Goal: Task Accomplishment & Management: Manage account settings

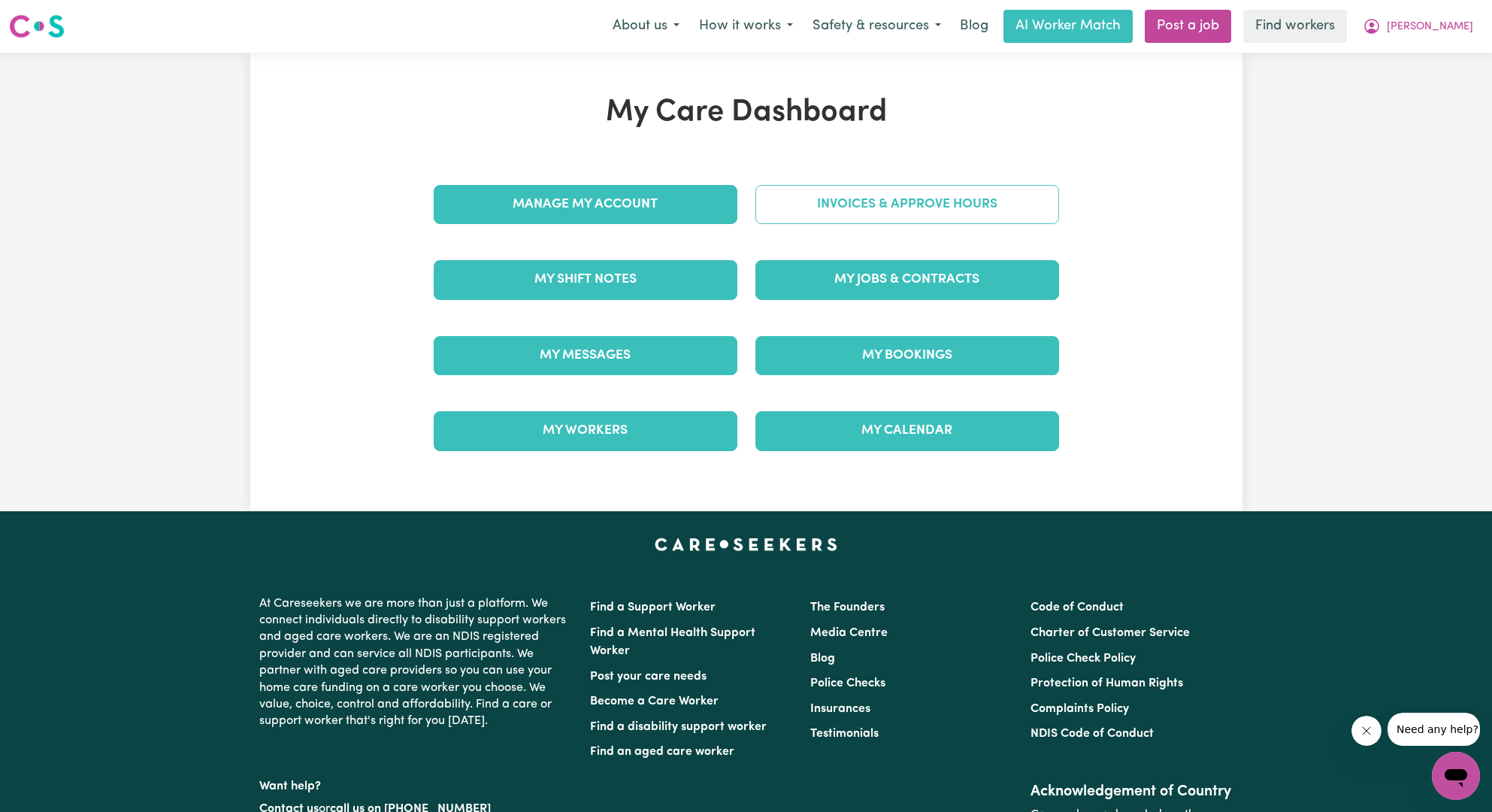
click at [899, 199] on link "Invoices & Approve Hours" at bounding box center [907, 203] width 304 height 39
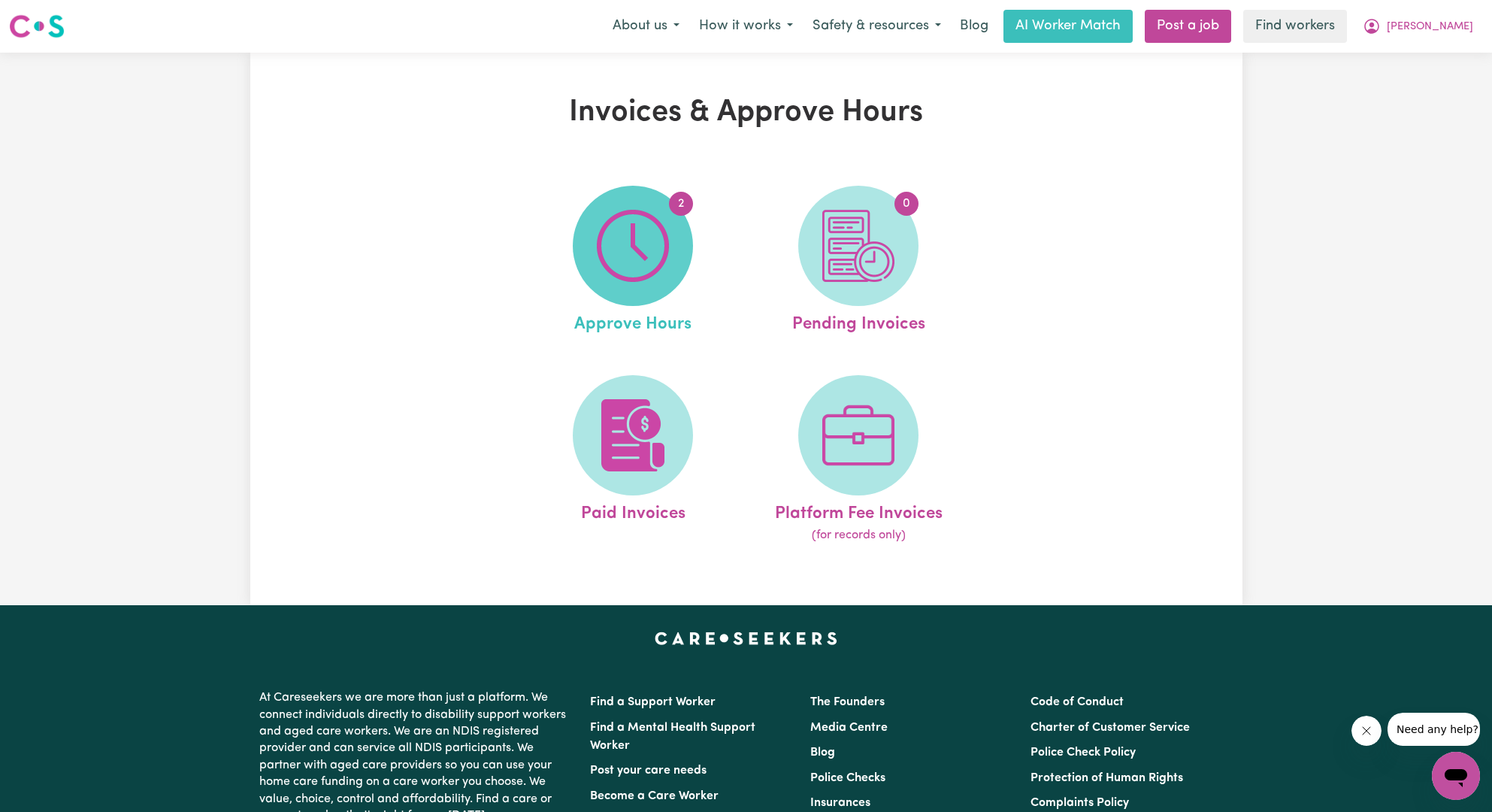
click at [668, 277] on img at bounding box center [632, 245] width 72 height 72
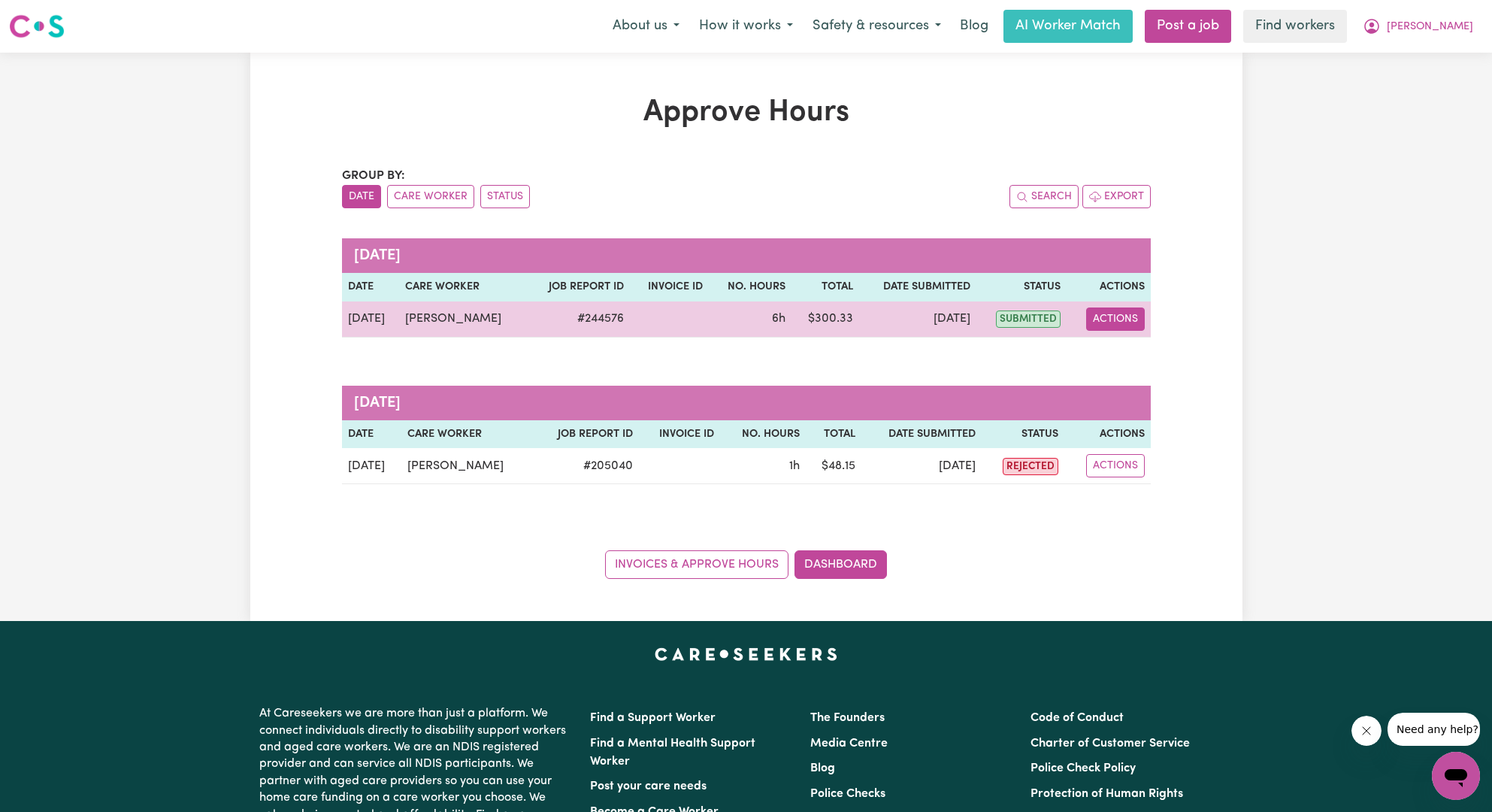
click at [1124, 330] on button "Actions" at bounding box center [1115, 319] width 59 height 23
click at [1128, 356] on link "View Job Report" at bounding box center [1153, 353] width 128 height 30
select select "pm"
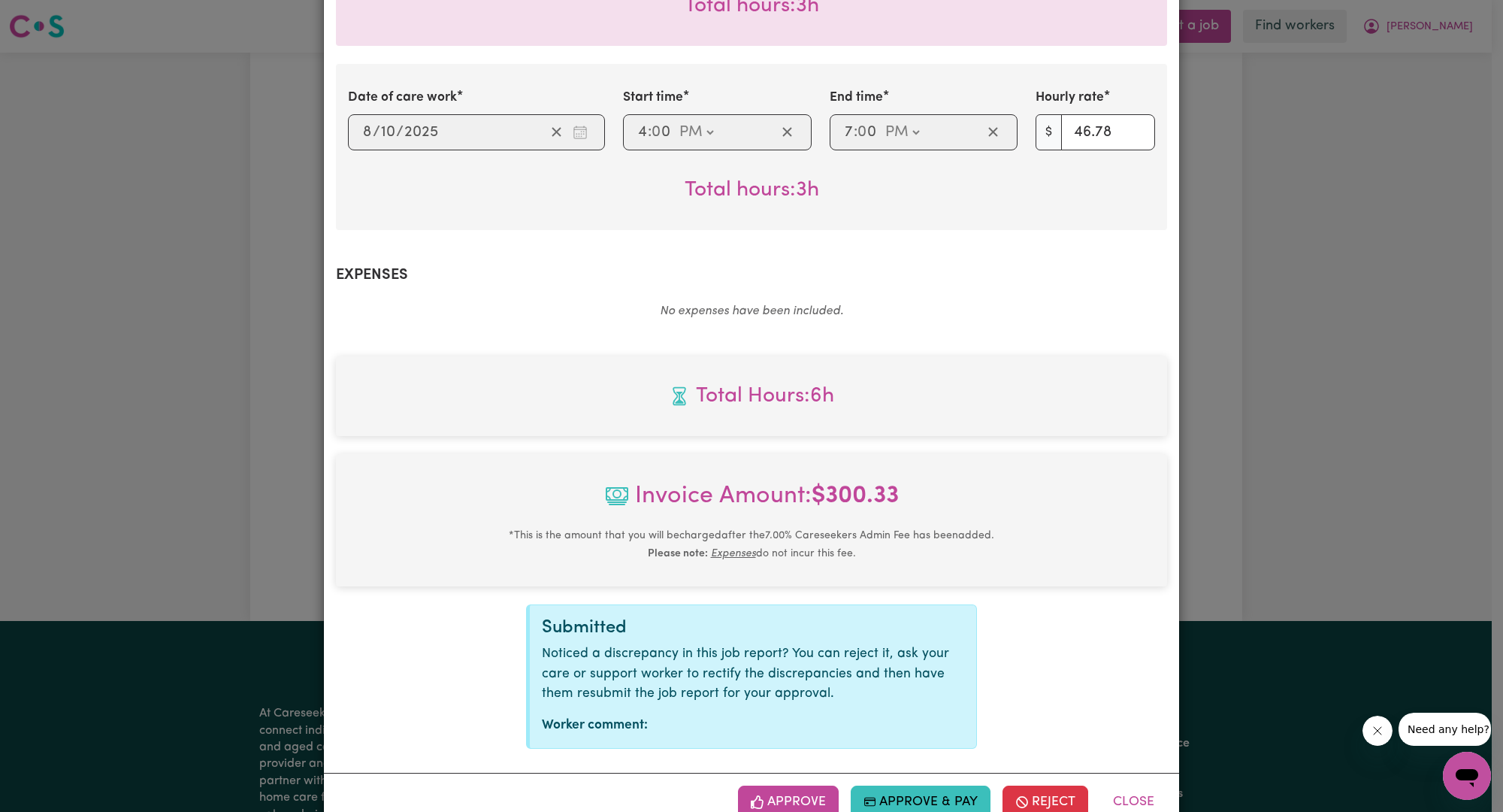
scroll to position [550, 0]
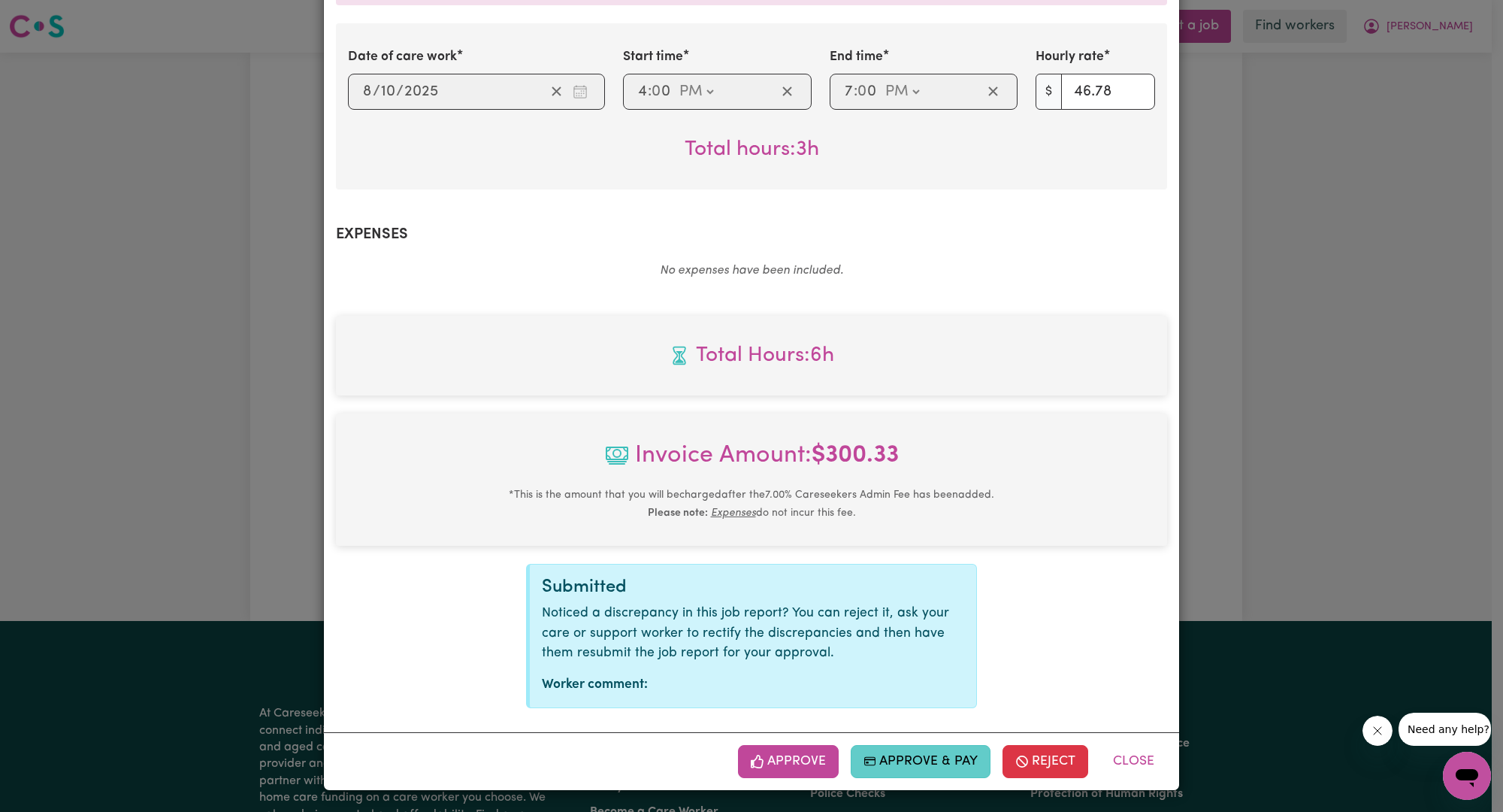
click at [935, 759] on button "Approve & Pay" at bounding box center [921, 760] width 141 height 33
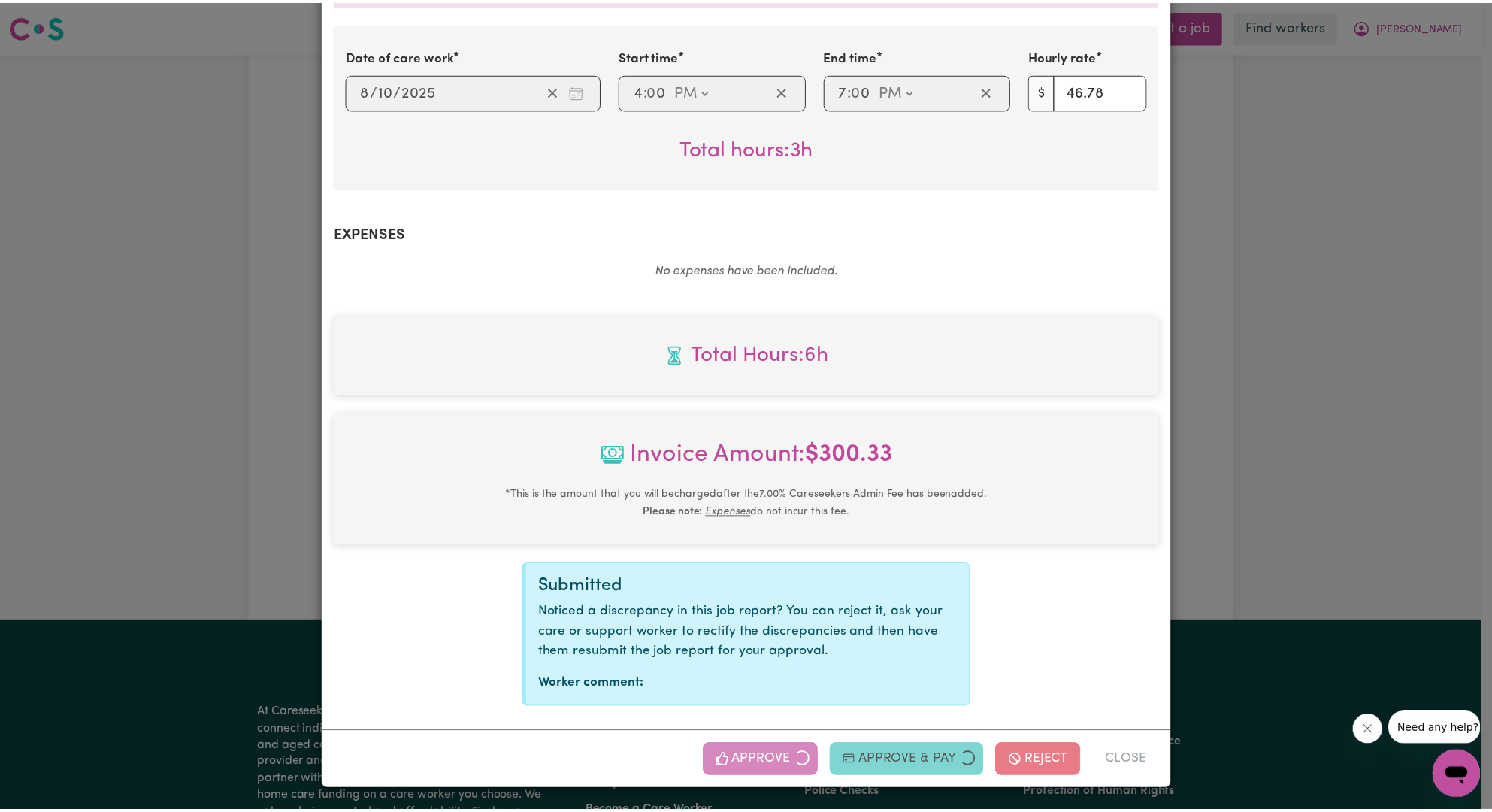
scroll to position [309, 0]
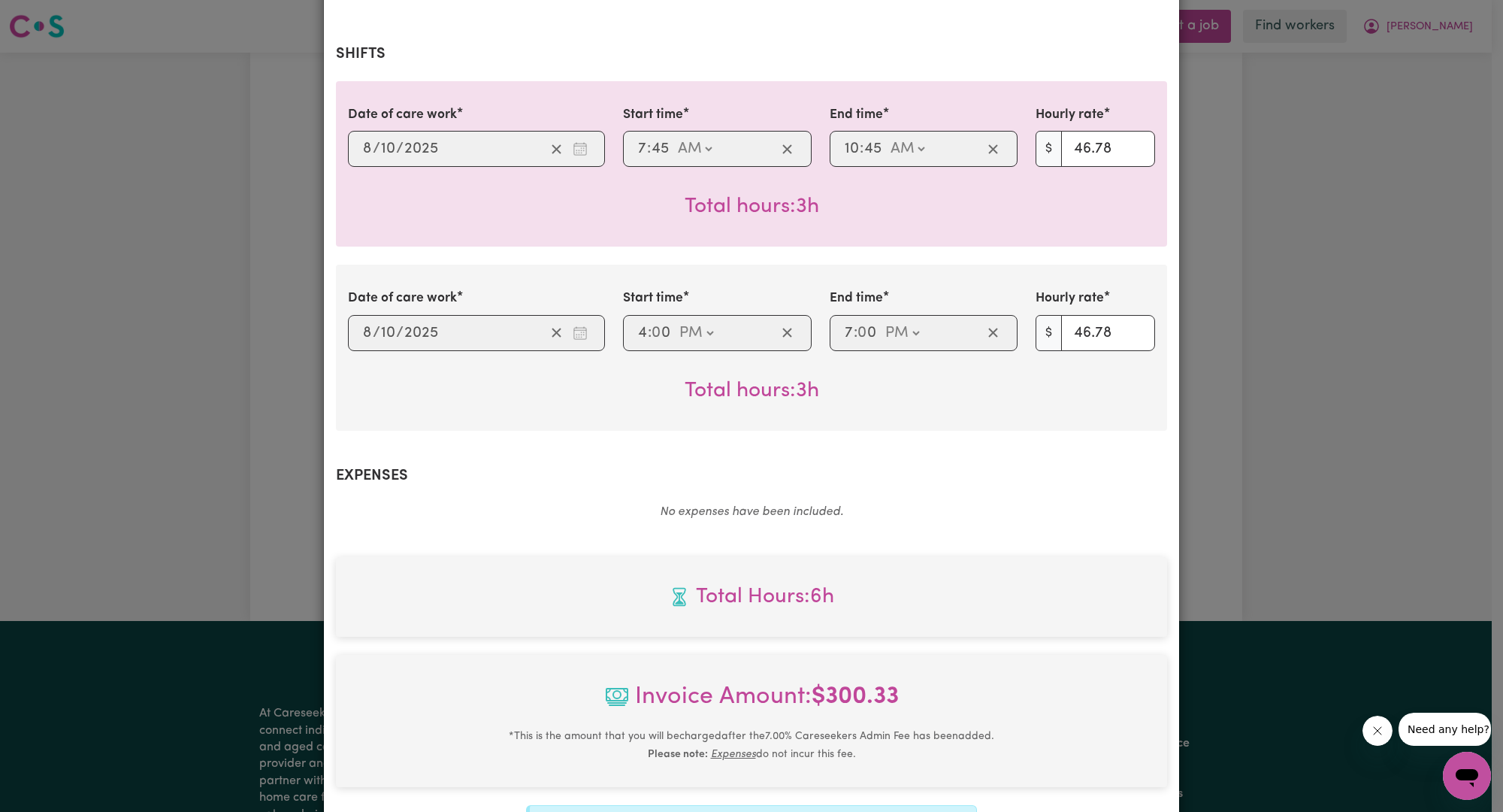
select select "card_1L8M4AB2z0xKyepBMItFPAhl"
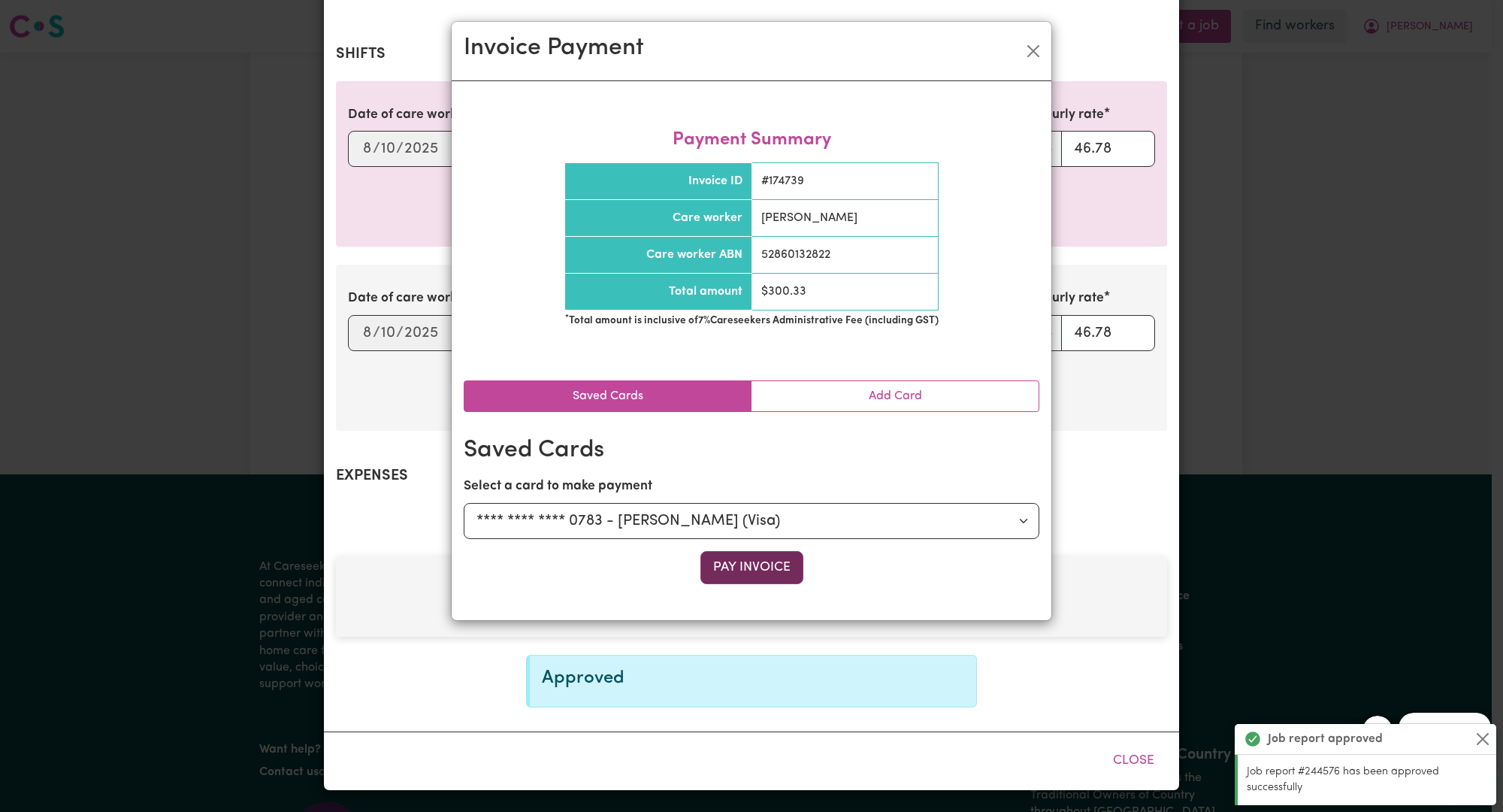
click at [732, 565] on button "Pay Invoice" at bounding box center [752, 567] width 103 height 33
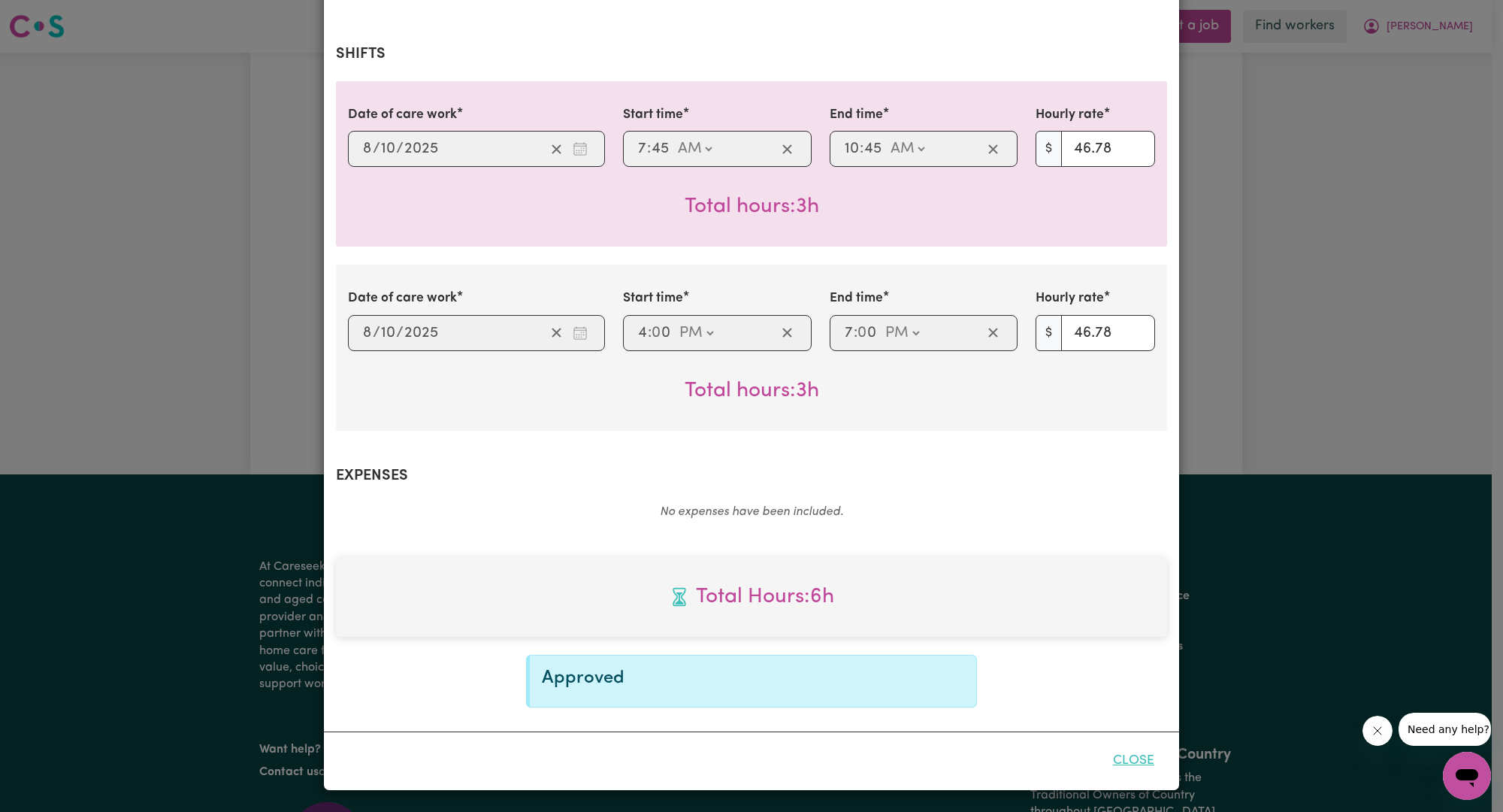
click at [1129, 750] on button "Close" at bounding box center [1133, 760] width 67 height 33
